Goal: Transaction & Acquisition: Purchase product/service

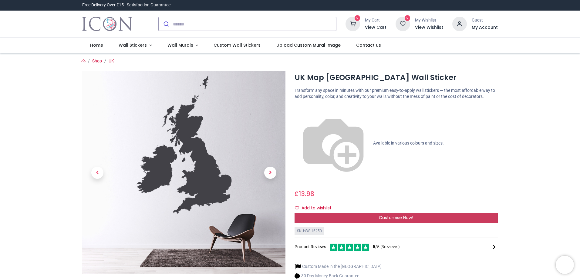
click at [399, 215] on span "Customise Now!" at bounding box center [396, 218] width 34 height 6
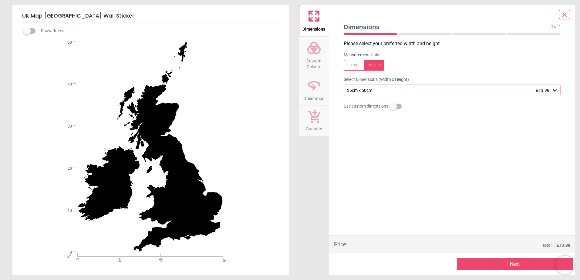
click at [568, 17] on icon at bounding box center [564, 14] width 7 height 7
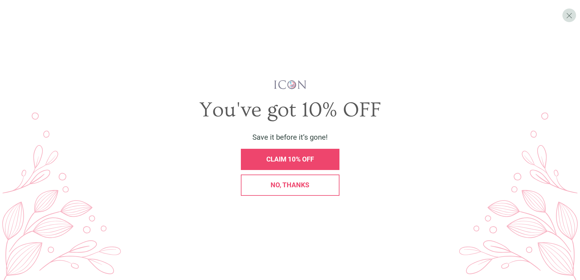
click at [321, 183] on div "No, thanks" at bounding box center [290, 185] width 88 height 7
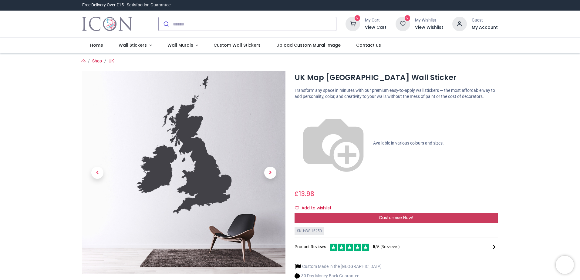
click at [400, 215] on span "Customise Now!" at bounding box center [396, 218] width 34 height 6
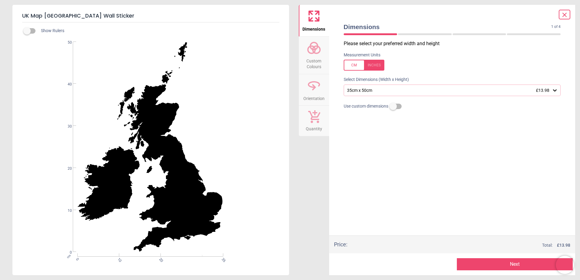
click at [354, 66] on div at bounding box center [364, 65] width 41 height 11
click at [375, 63] on div at bounding box center [364, 65] width 41 height 11
click at [352, 90] on div "35cm x 50cm £13.98" at bounding box center [450, 90] width 206 height 5
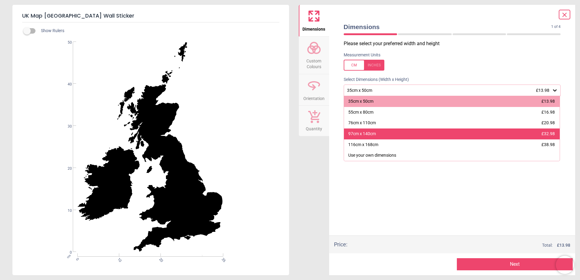
click at [360, 134] on div "97cm x 140cm" at bounding box center [362, 134] width 28 height 6
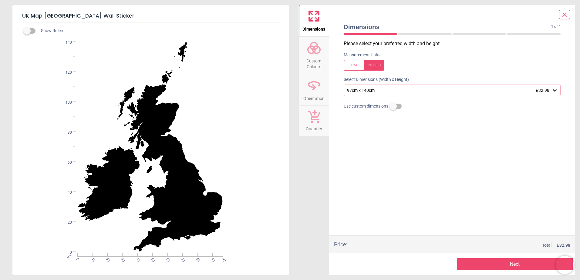
click at [374, 92] on div "97cm x 140cm £32.98" at bounding box center [450, 90] width 206 height 5
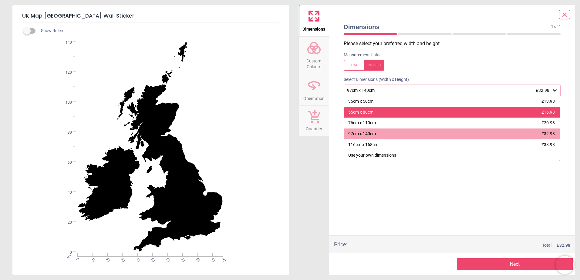
click at [376, 113] on div "55cm x 80cm £16.98" at bounding box center [452, 112] width 216 height 11
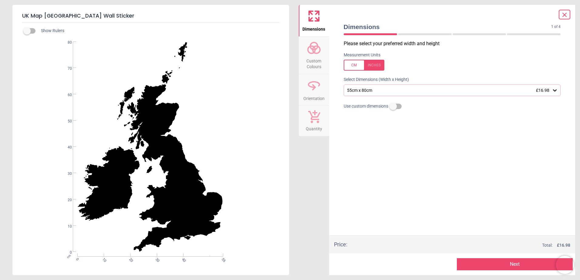
click at [376, 92] on div "55cm x 80cm £16.98" at bounding box center [450, 90] width 206 height 5
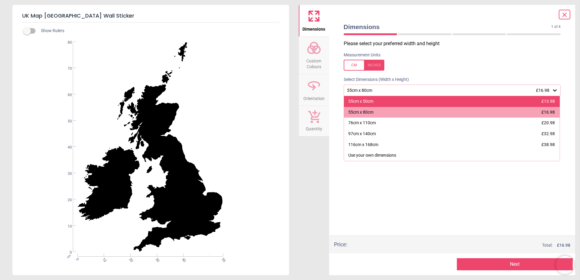
click at [376, 100] on div "35cm x 50cm £13.98" at bounding box center [452, 101] width 216 height 11
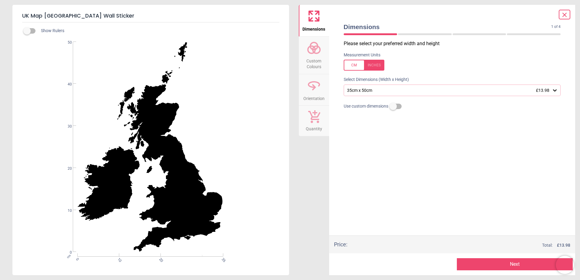
click at [314, 54] on icon at bounding box center [314, 48] width 15 height 15
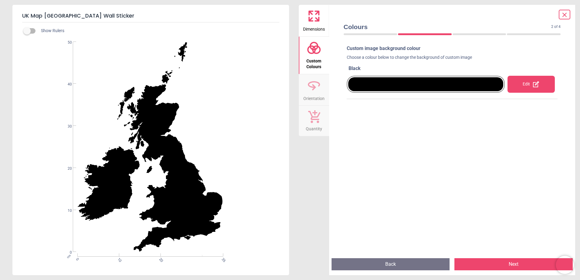
click at [511, 83] on div "Edit" at bounding box center [531, 84] width 47 height 17
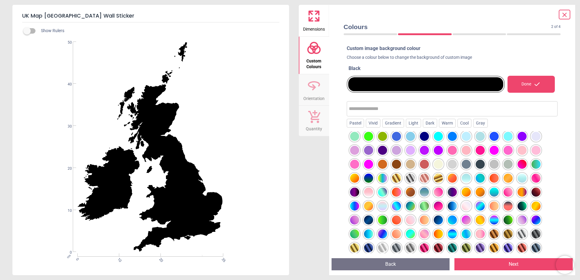
scroll to position [75, 0]
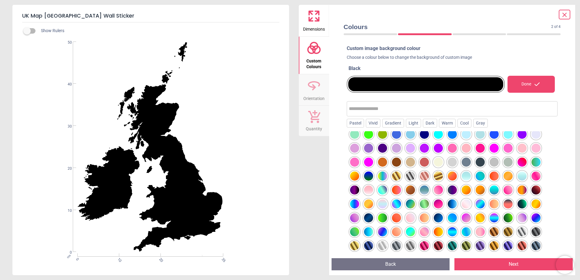
click at [359, 69] on div at bounding box center [354, 64] width 9 height 9
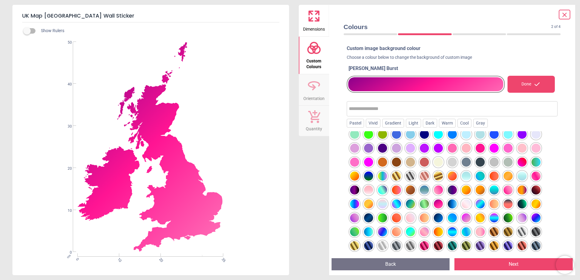
scroll to position [48, 0]
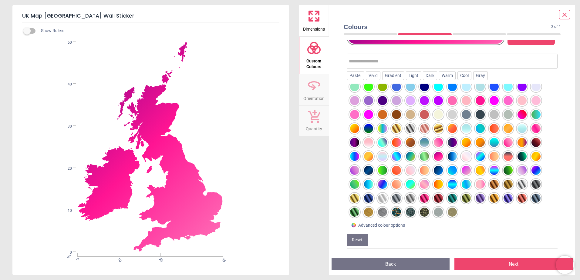
click at [391, 225] on div "Advanced colour options" at bounding box center [381, 226] width 47 height 6
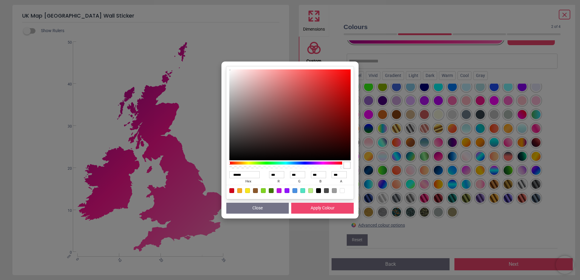
click at [279, 208] on button "Close" at bounding box center [257, 208] width 63 height 11
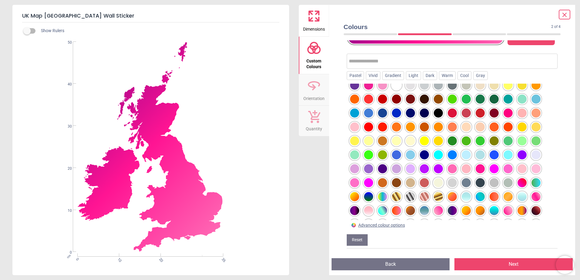
scroll to position [0, 0]
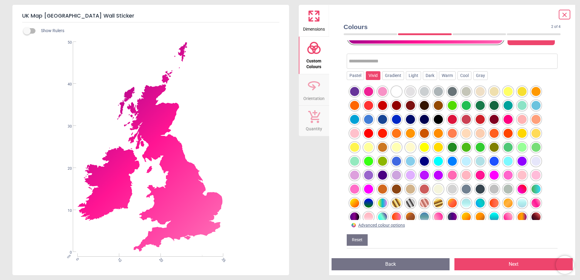
click at [371, 77] on div "Vivid" at bounding box center [373, 75] width 15 height 9
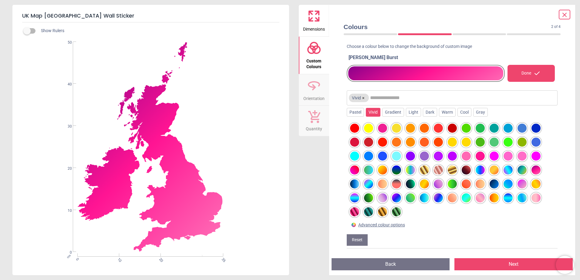
click at [364, 100] on button "×" at bounding box center [363, 98] width 5 height 5
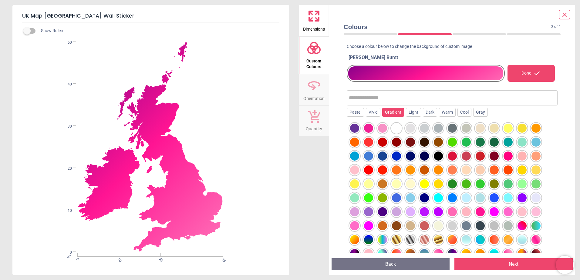
click at [391, 114] on div "Gradient" at bounding box center [393, 112] width 22 height 9
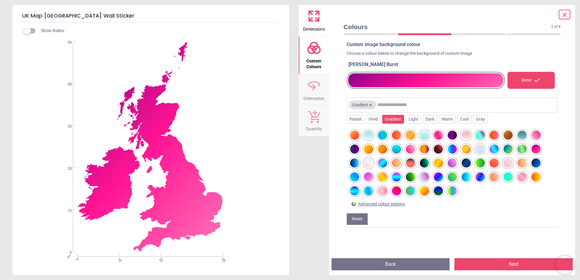
click at [374, 105] on span "Gradient ×" at bounding box center [362, 105] width 27 height 8
click at [372, 105] on button "×" at bounding box center [371, 105] width 5 height 5
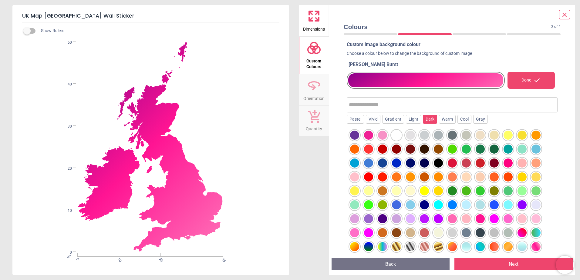
click at [427, 122] on div "Dark" at bounding box center [430, 119] width 14 height 9
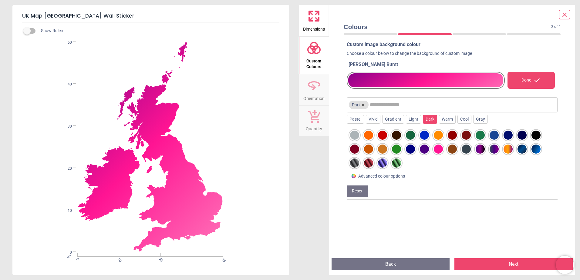
click at [358, 200] on div "Custom image background colour Choose a colour below to change the background o…" at bounding box center [452, 121] width 211 height 161
click at [358, 193] on button "Reset" at bounding box center [357, 192] width 21 height 12
click at [358, 191] on button "Reset" at bounding box center [357, 192] width 21 height 12
click at [384, 190] on div "[PERSON_NAME] Burst Done Dark × Pastel Vivid Gradient Light Dark Warm Cool Gray…" at bounding box center [452, 130] width 211 height 138
click at [363, 106] on button "×" at bounding box center [363, 105] width 5 height 5
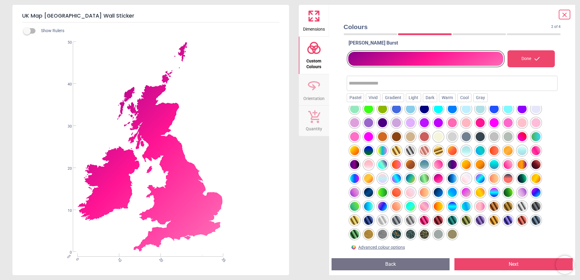
scroll to position [48, 0]
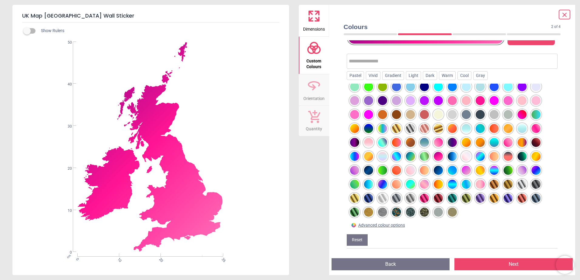
click at [346, 245] on div "Custom image background colour Choose a colour below to change the background o…" at bounding box center [453, 124] width 216 height 259
click at [355, 238] on button "Reset" at bounding box center [357, 241] width 21 height 12
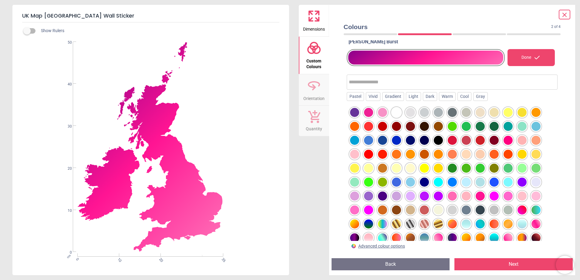
scroll to position [0, 0]
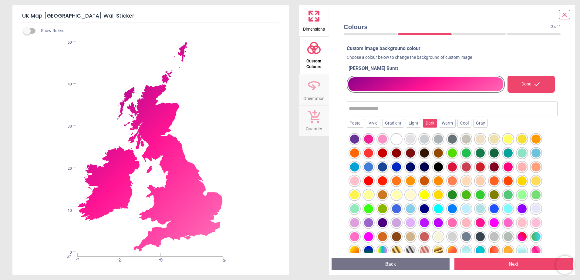
click at [431, 121] on div "Dark" at bounding box center [430, 123] width 14 height 9
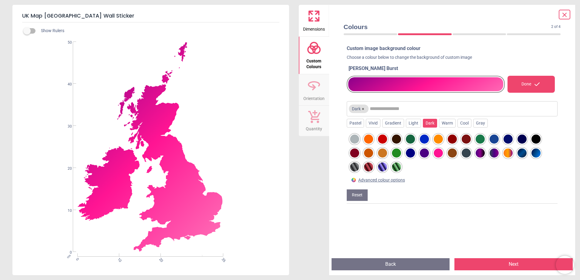
click at [359, 141] on div at bounding box center [354, 139] width 9 height 9
